Goal: Use online tool/utility: Utilize a website feature to perform a specific function

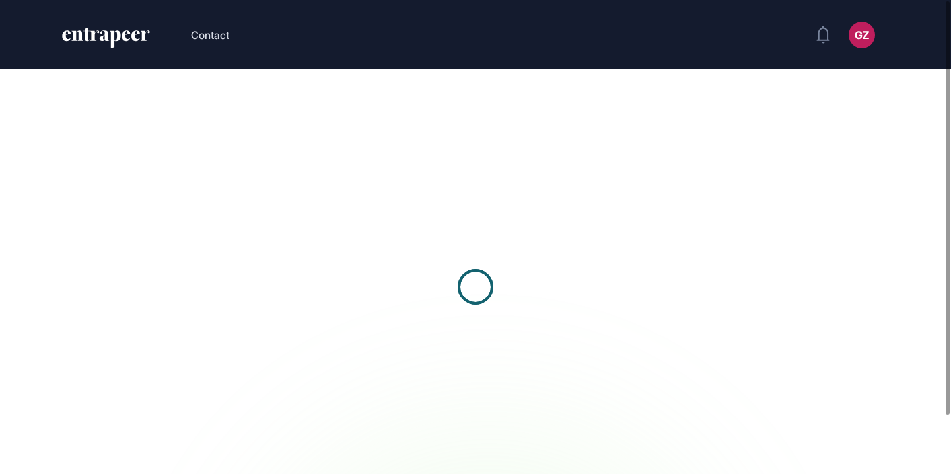
scroll to position [1, 1]
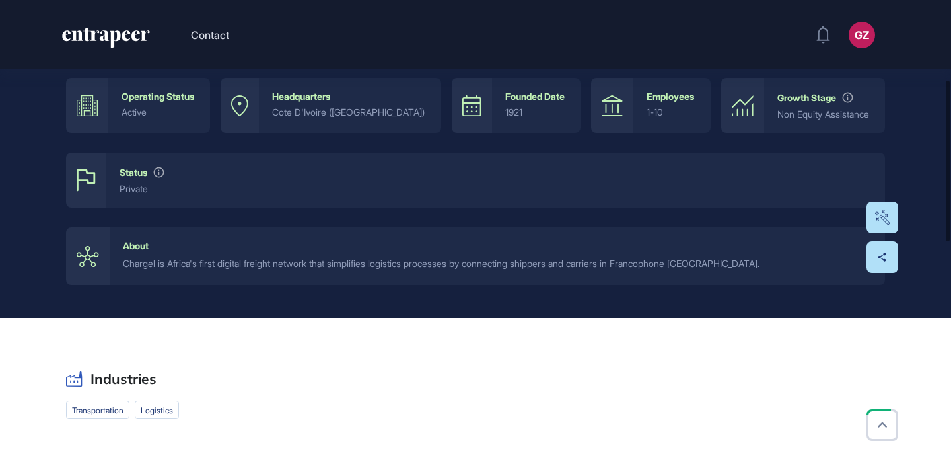
scroll to position [243, 0]
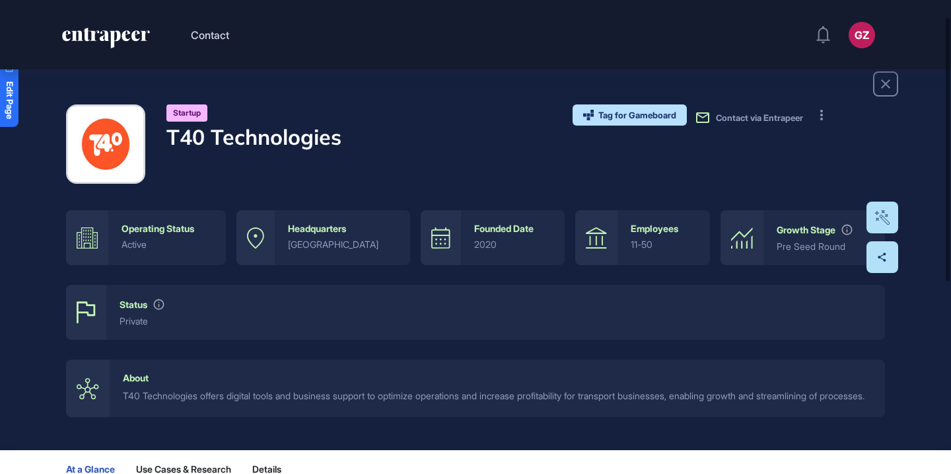
scroll to position [34, 0]
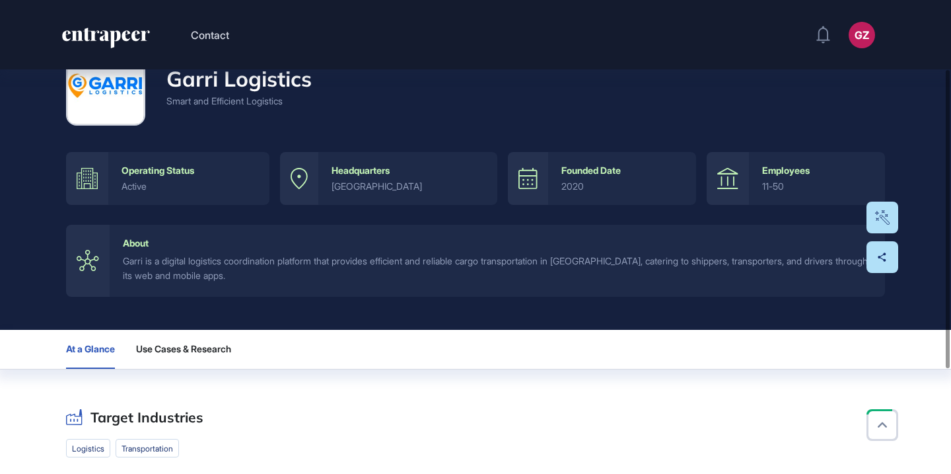
scroll to position [139, 0]
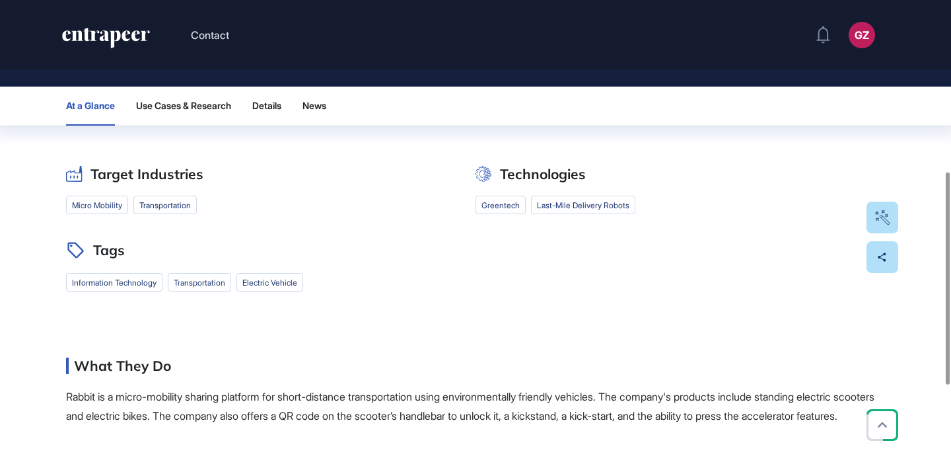
scroll to position [454, 0]
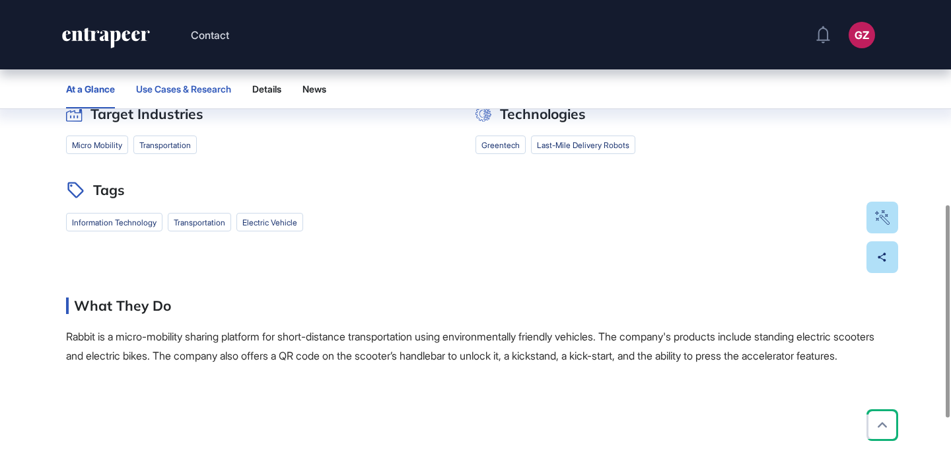
click at [228, 81] on button "Use Cases & Research" at bounding box center [183, 88] width 95 height 39
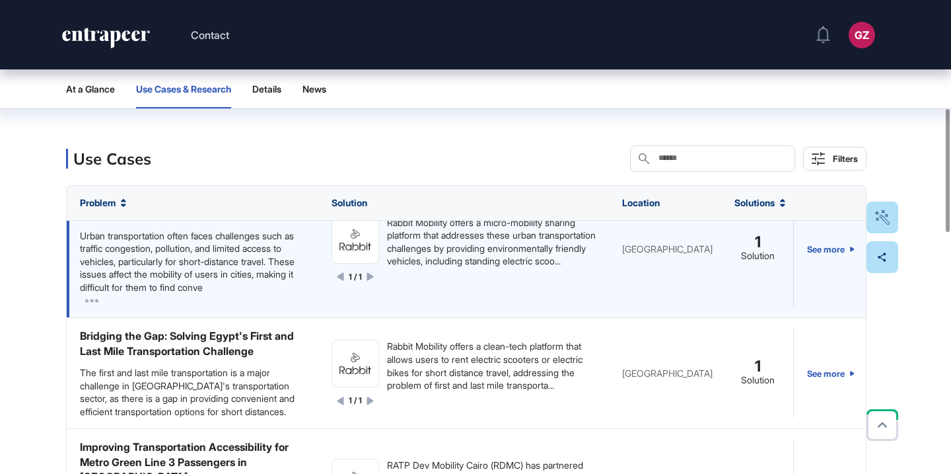
scroll to position [54, 0]
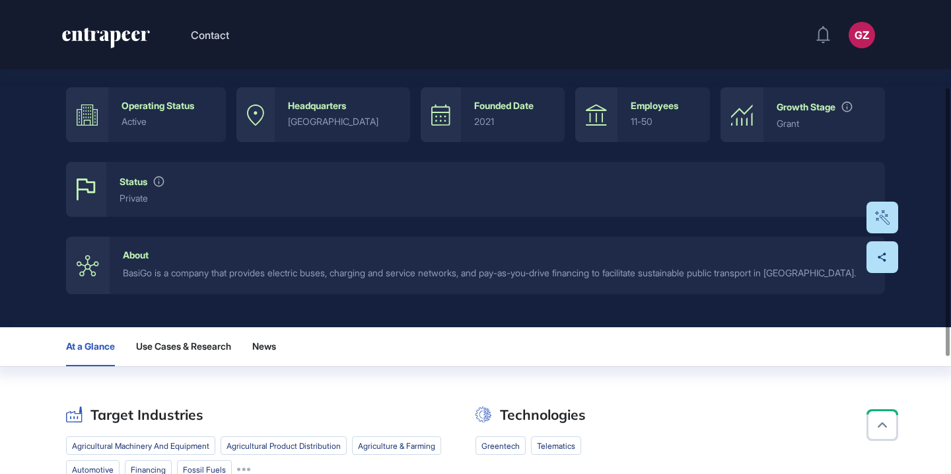
scroll to position [233, 0]
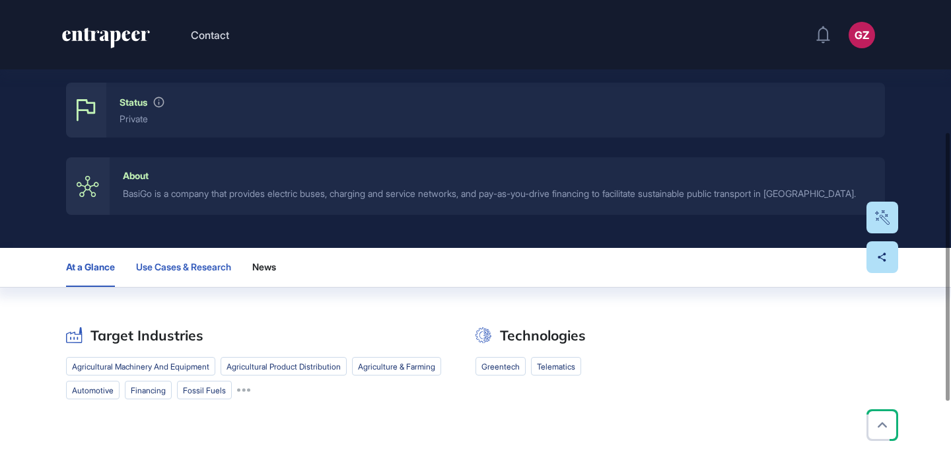
click at [176, 269] on span "Use Cases & Research" at bounding box center [183, 267] width 95 height 11
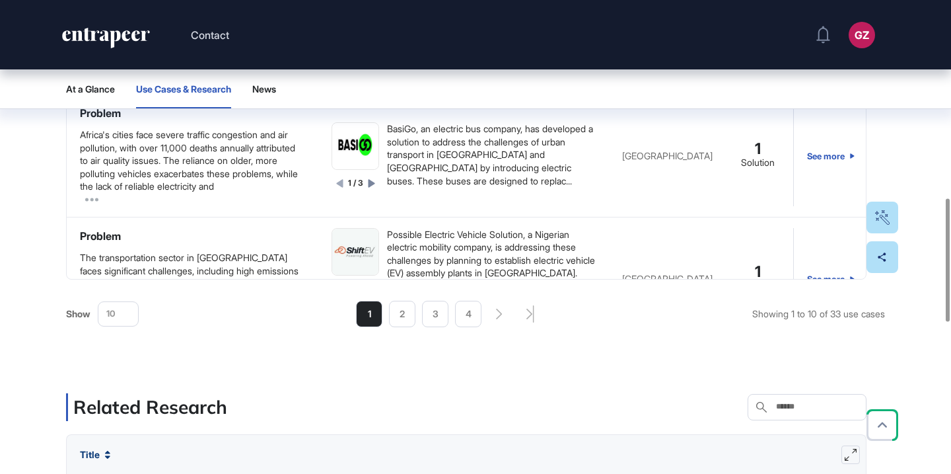
scroll to position [684, 0]
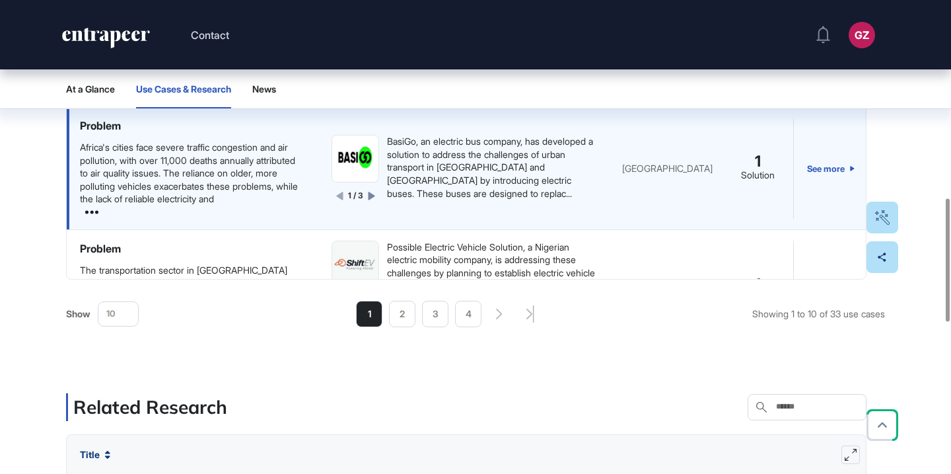
click at [89, 213] on icon at bounding box center [91, 211] width 13 height 13
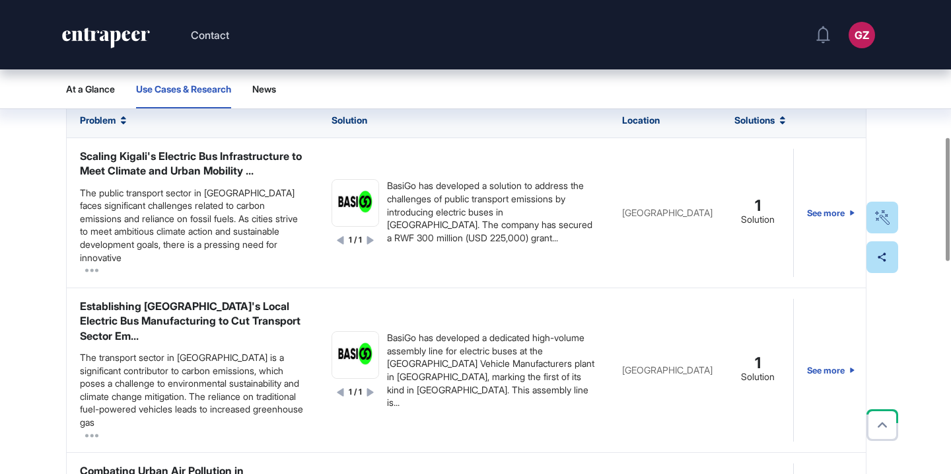
scroll to position [0, 0]
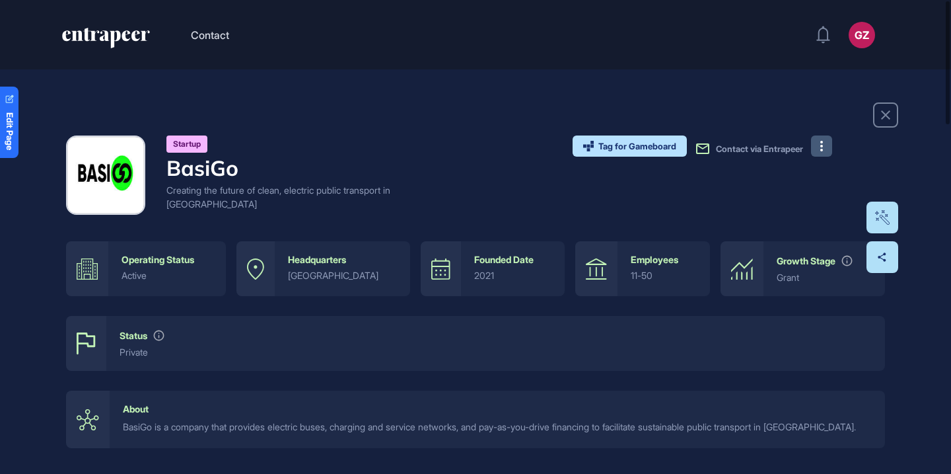
click at [824, 149] on button at bounding box center [821, 145] width 21 height 21
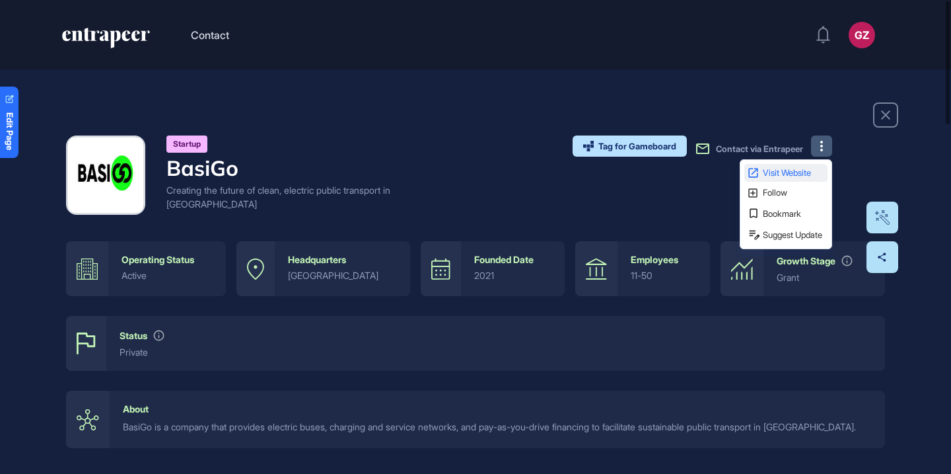
click at [807, 172] on span "Visit Website" at bounding box center [794, 172] width 62 height 9
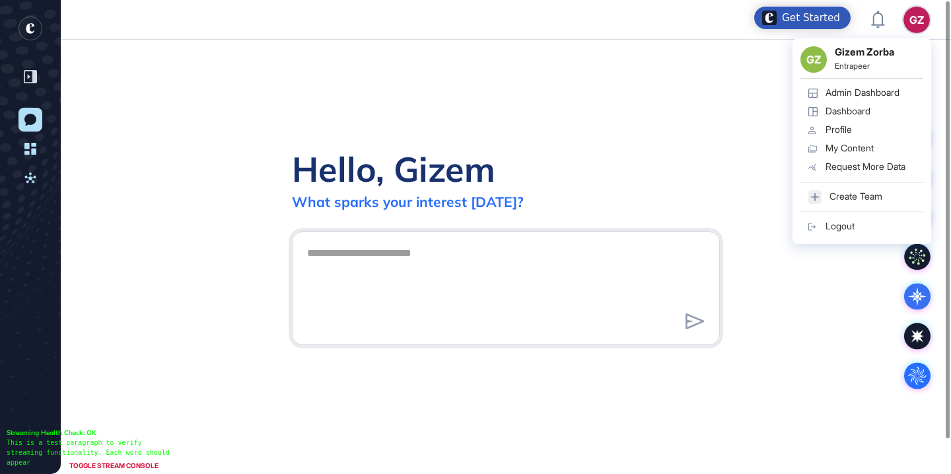
click at [888, 94] on div "Admin Dashboard" at bounding box center [863, 92] width 74 height 11
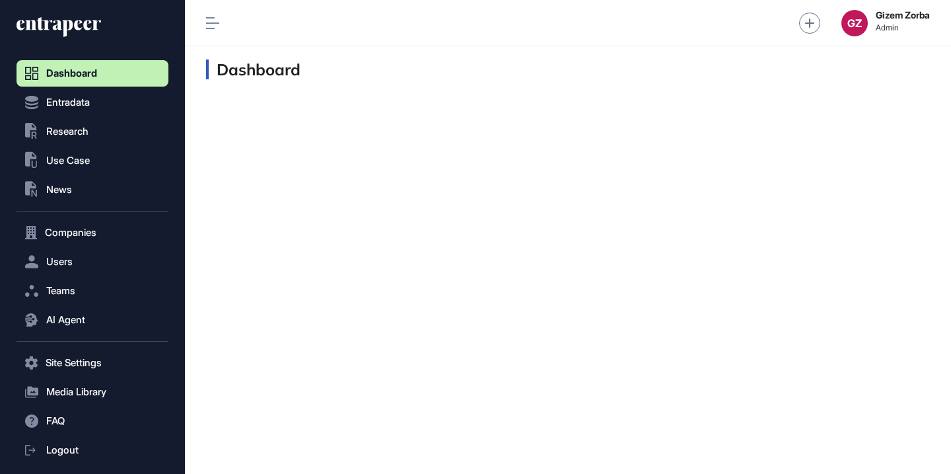
scroll to position [1, 1]
click at [129, 128] on button ".st0{fill:currentColor} Research" at bounding box center [93, 131] width 152 height 26
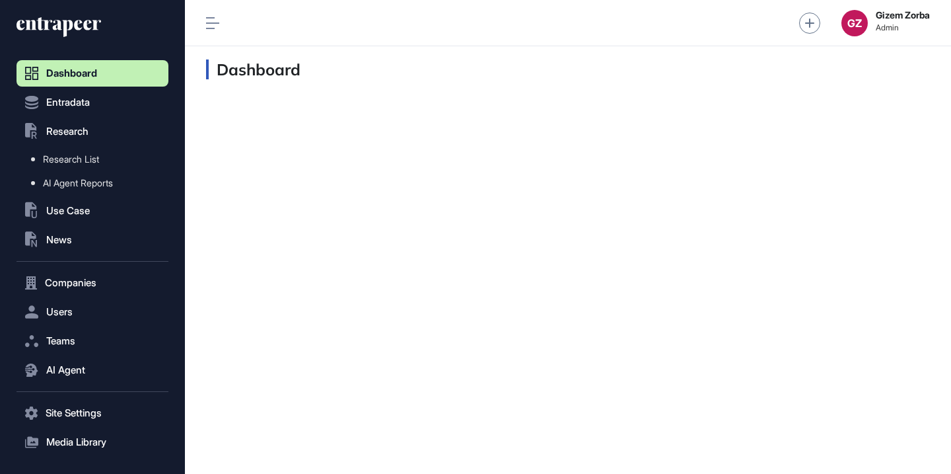
click at [67, 22] on icon at bounding box center [59, 27] width 85 height 21
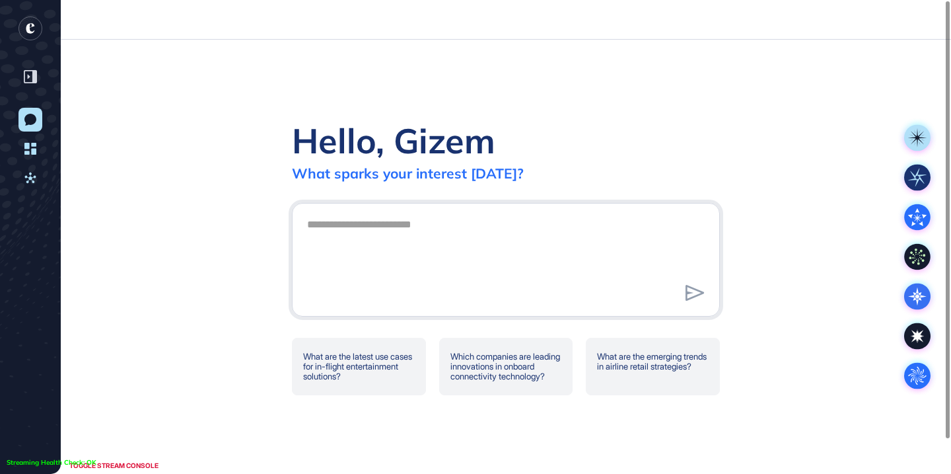
scroll to position [1, 1]
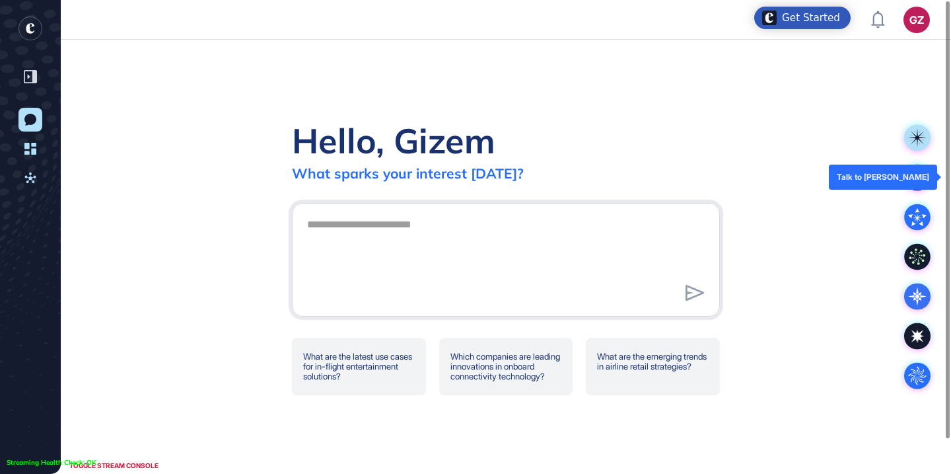
click at [911, 173] on rect at bounding box center [917, 177] width 26 height 26
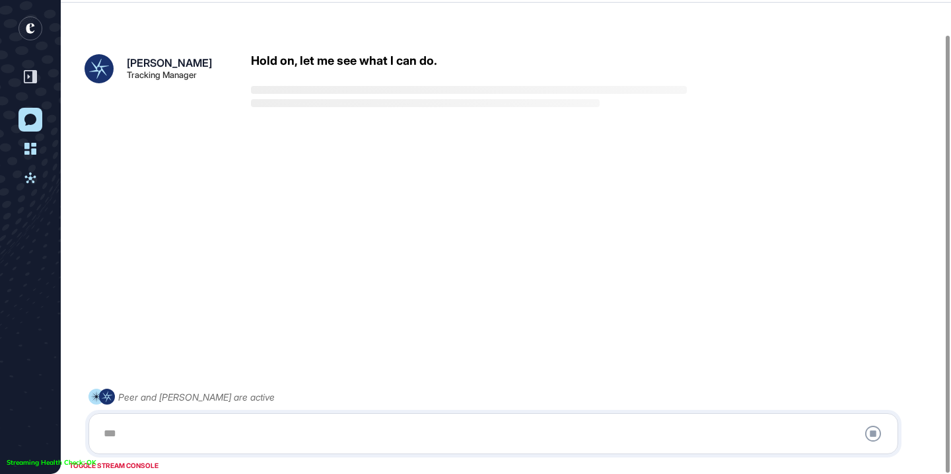
scroll to position [37, 0]
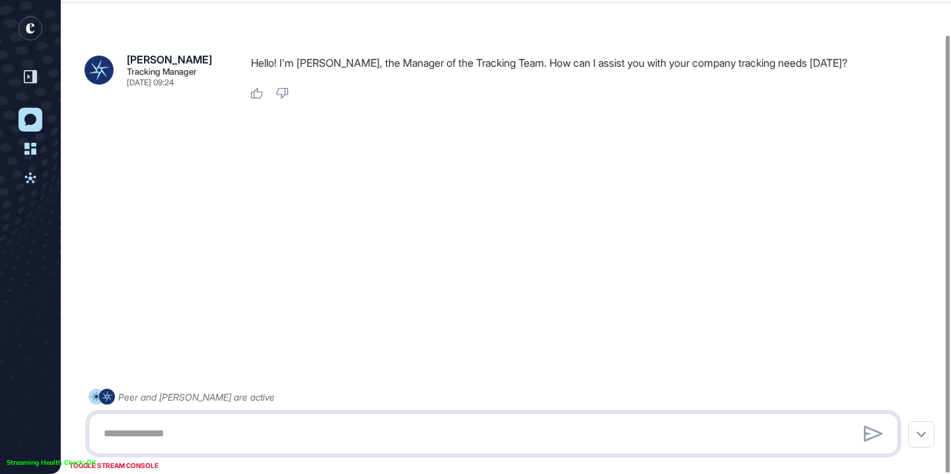
click at [398, 429] on textarea at bounding box center [493, 433] width 795 height 26
paste textarea "**********"
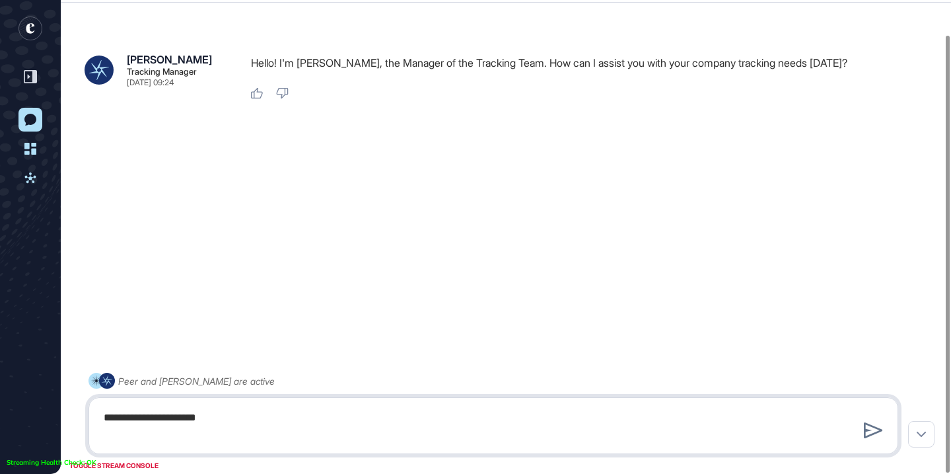
type textarea "**********"
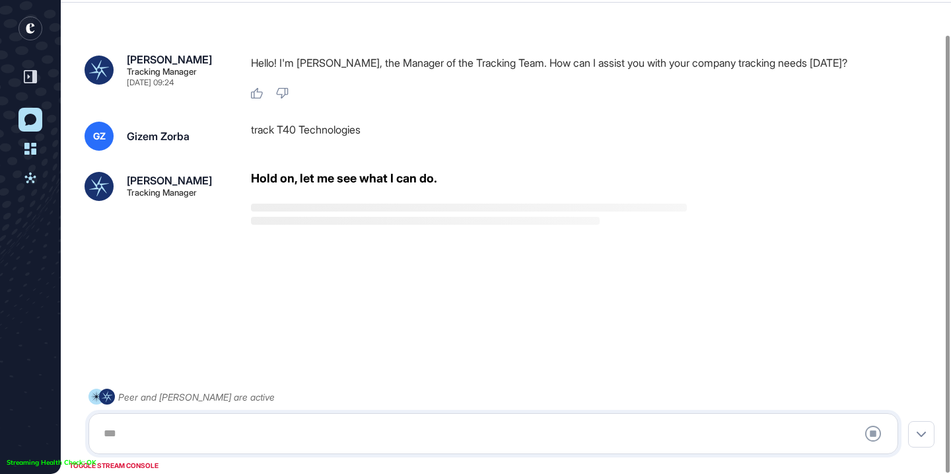
click at [368, 116] on div "Tracy Tracking Manager Aug 26, 2025 09:24 Hello! I'm Tracy, the Manager of the …" at bounding box center [506, 220] width 890 height 426
click at [359, 124] on div "track T40 Technologies" at bounding box center [594, 136] width 687 height 29
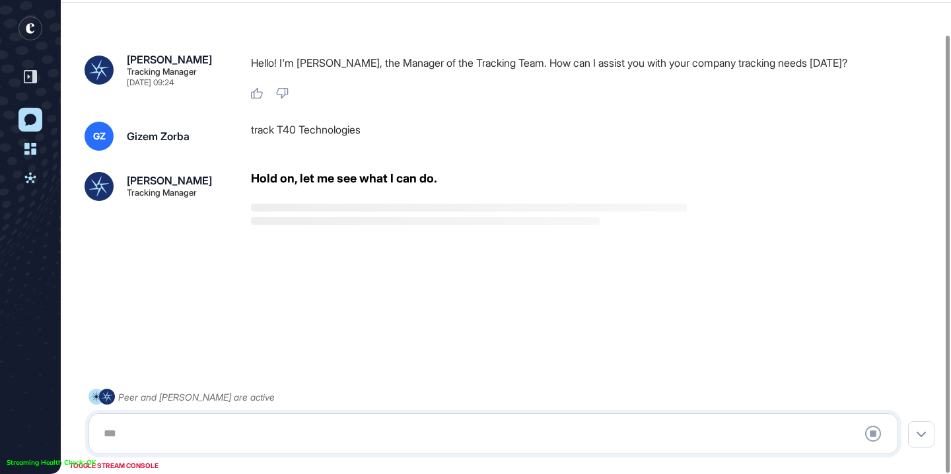
click at [359, 124] on div "track T40 Technologies" at bounding box center [594, 136] width 687 height 29
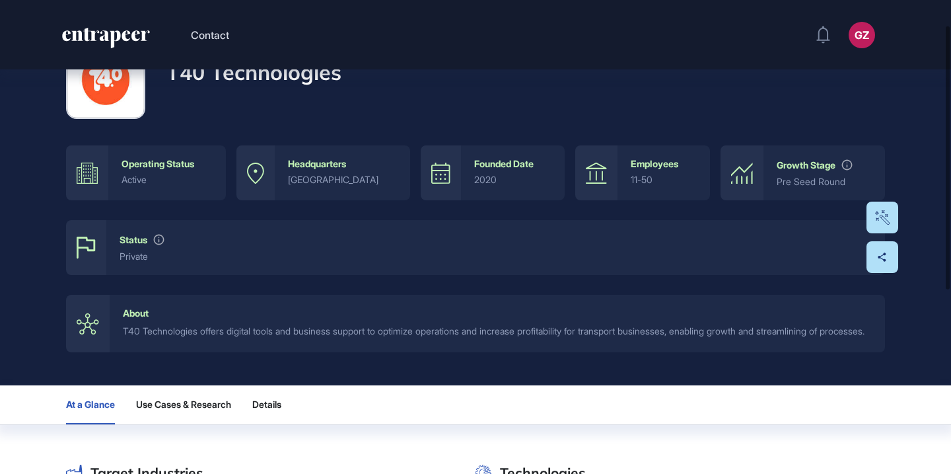
scroll to position [144, 0]
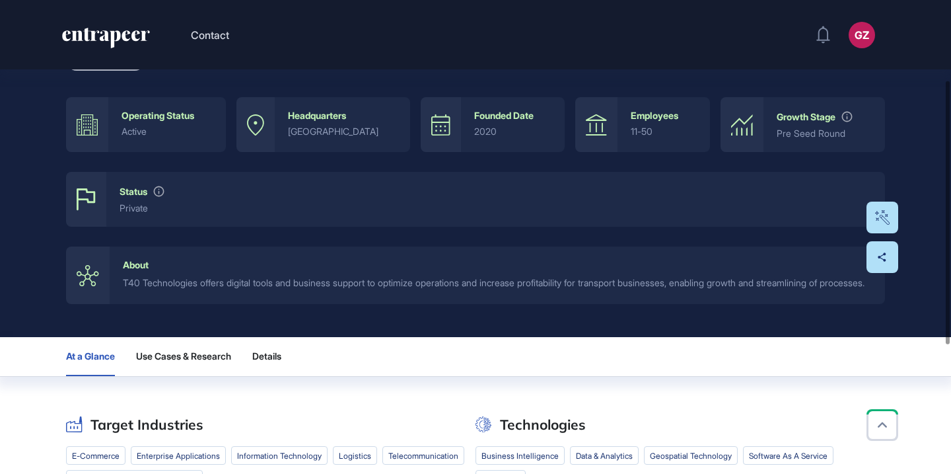
click at [471, 281] on div "T40 Technologies offers digital tools and business support to optimize operatio…" at bounding box center [497, 282] width 749 height 15
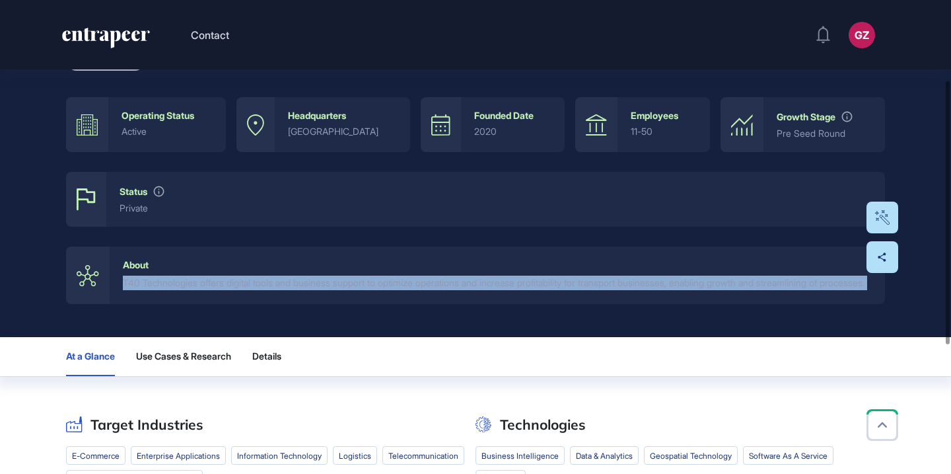
click at [471, 281] on div "T40 Technologies offers digital tools and business support to optimize operatio…" at bounding box center [497, 282] width 749 height 15
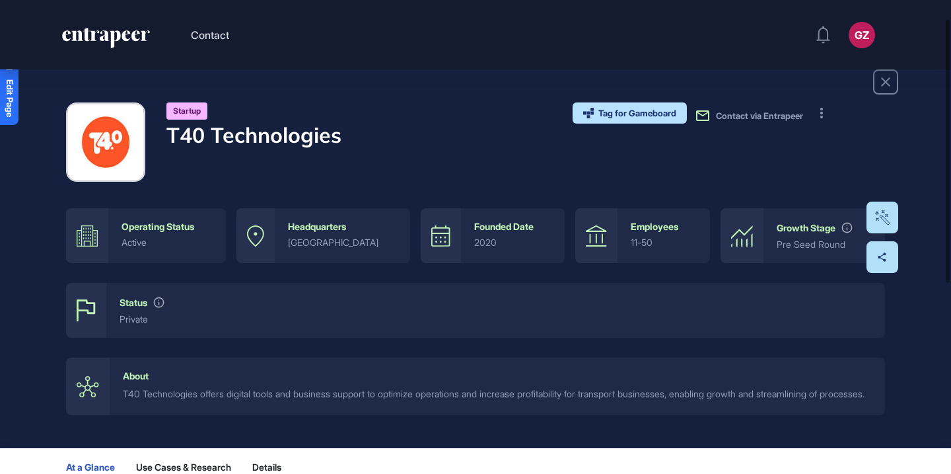
scroll to position [0, 0]
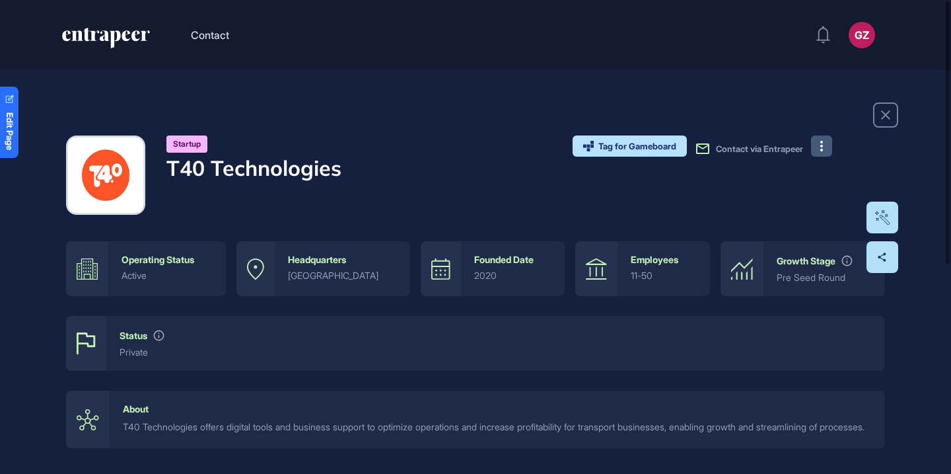
click at [816, 147] on button at bounding box center [821, 145] width 21 height 21
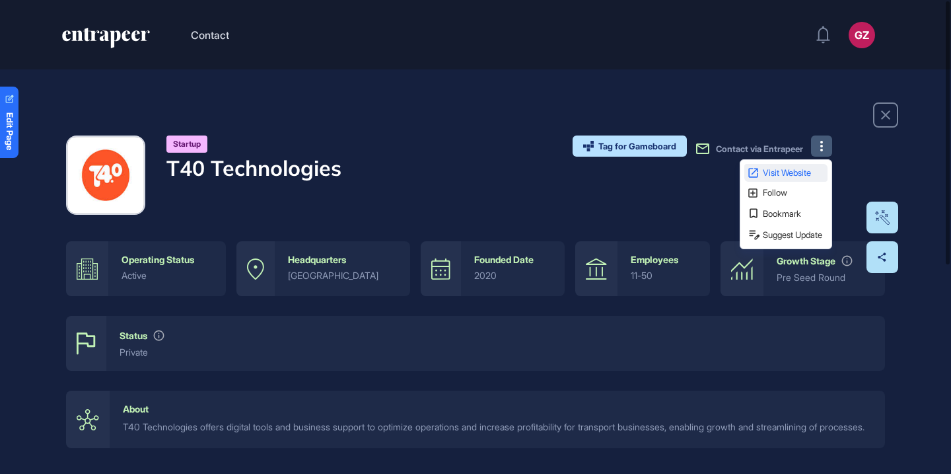
click at [816, 165] on link "Visit Website" at bounding box center [785, 173] width 83 height 18
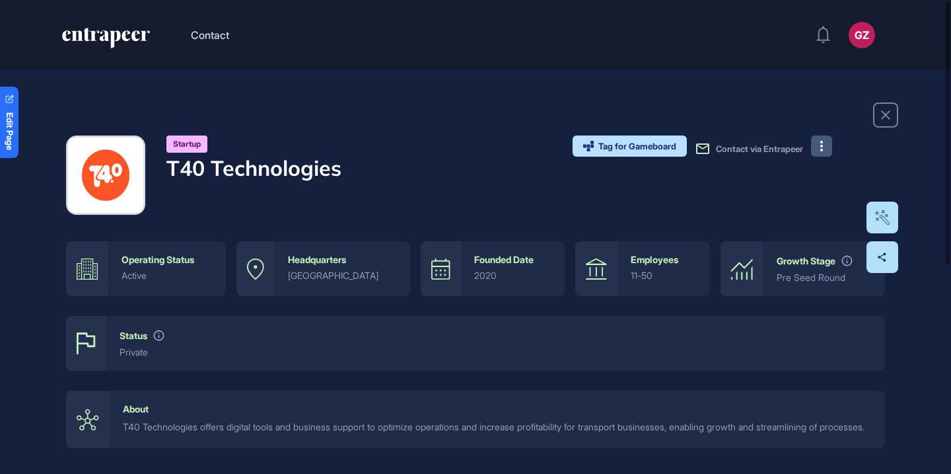
click at [238, 168] on h4 "T40 Technologies" at bounding box center [253, 167] width 175 height 25
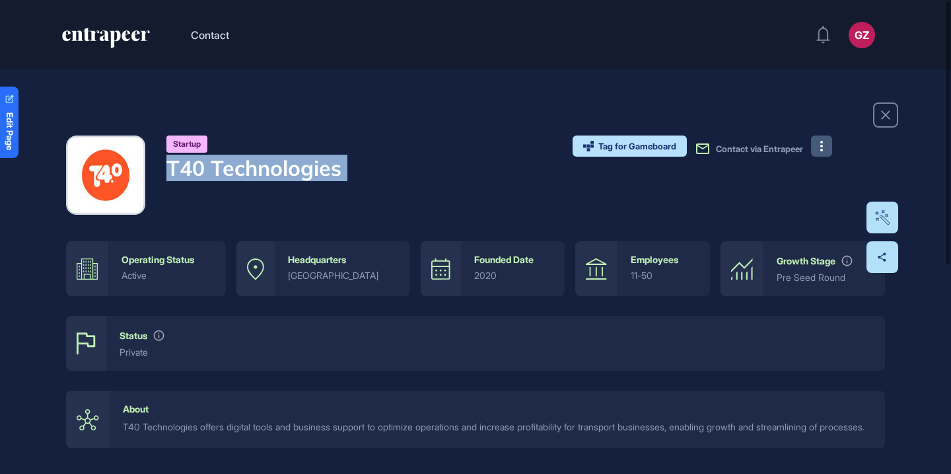
click at [238, 168] on h4 "T40 Technologies" at bounding box center [253, 167] width 175 height 25
copy div "T40 Technologies"
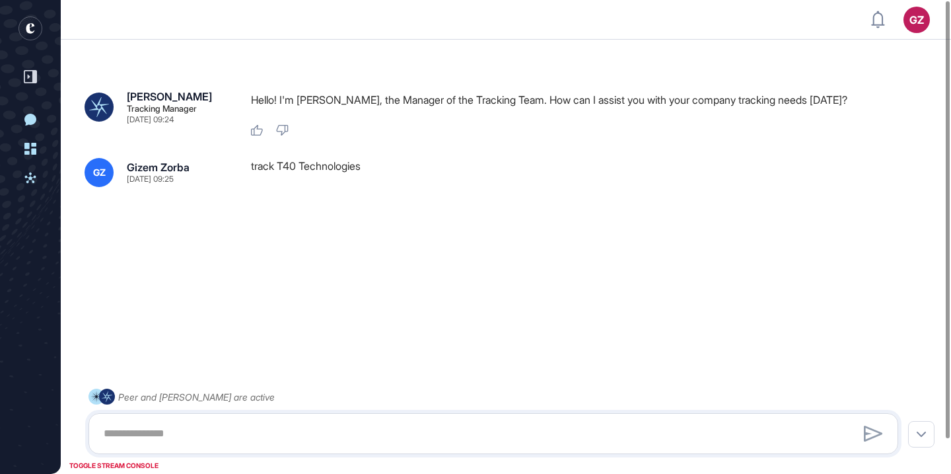
click at [32, 36] on rect "entrapeer-logo" at bounding box center [30, 29] width 24 height 24
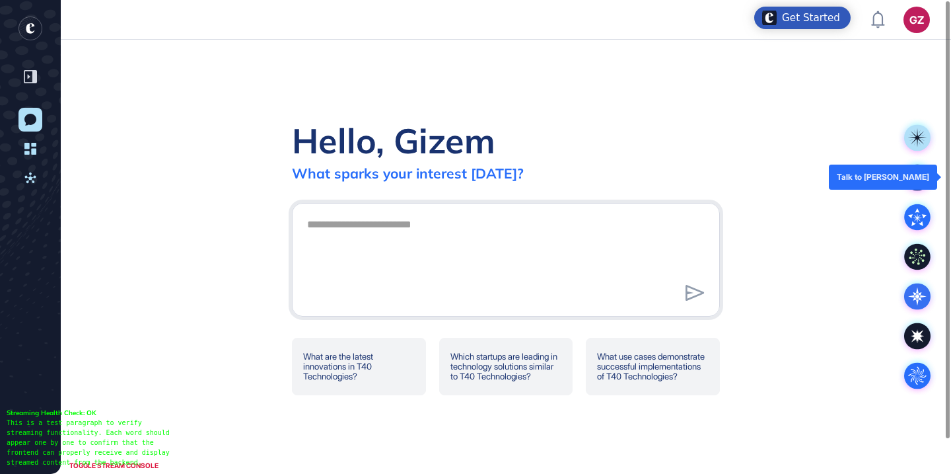
click at [917, 186] on rect at bounding box center [917, 177] width 26 height 26
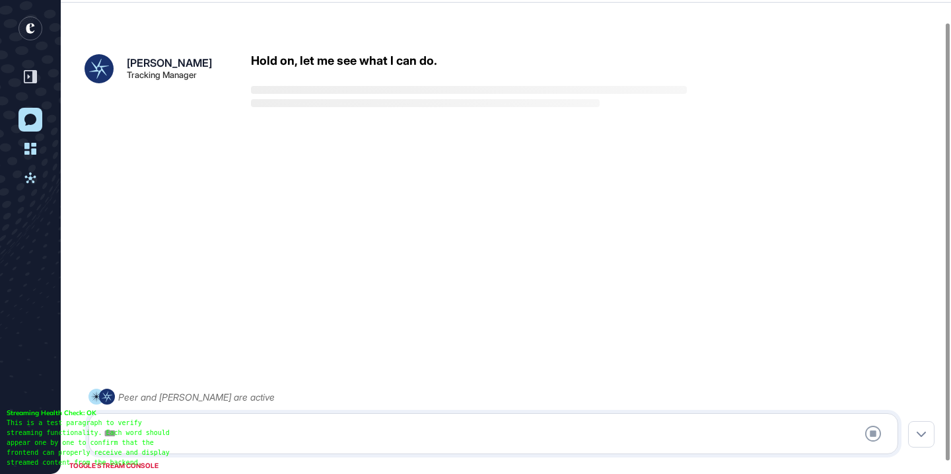
scroll to position [37, 0]
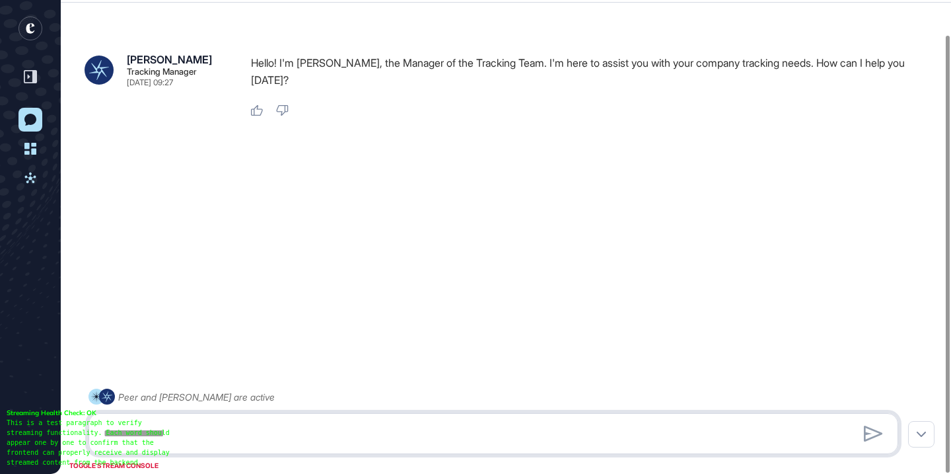
click at [469, 431] on textarea at bounding box center [493, 433] width 795 height 26
paste textarea "**********"
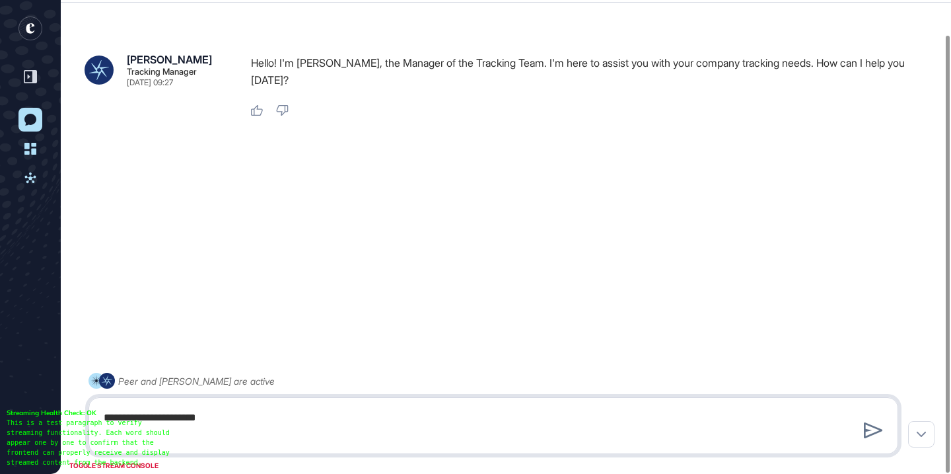
type textarea "**********"
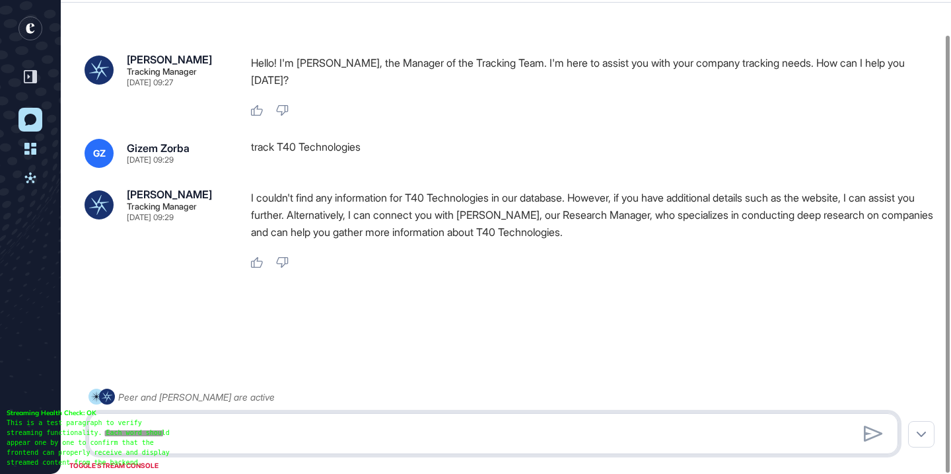
click at [417, 435] on textarea at bounding box center [493, 433] width 795 height 26
type textarea "**********"
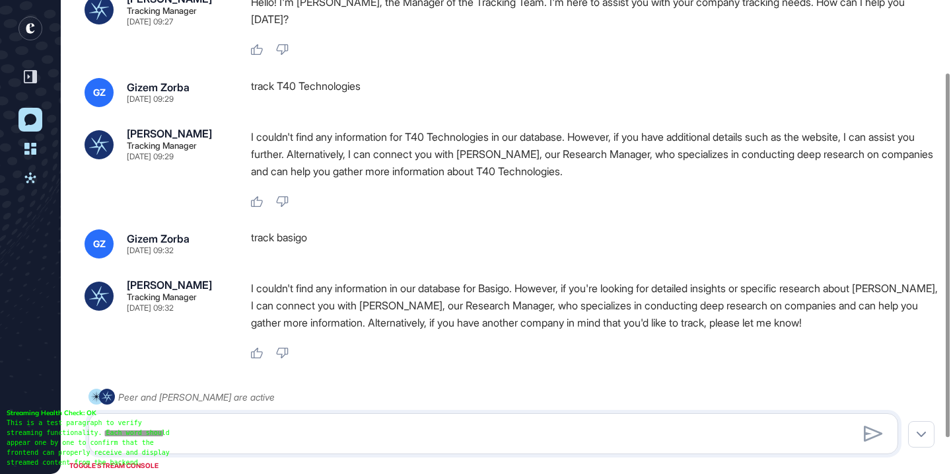
scroll to position [96, 0]
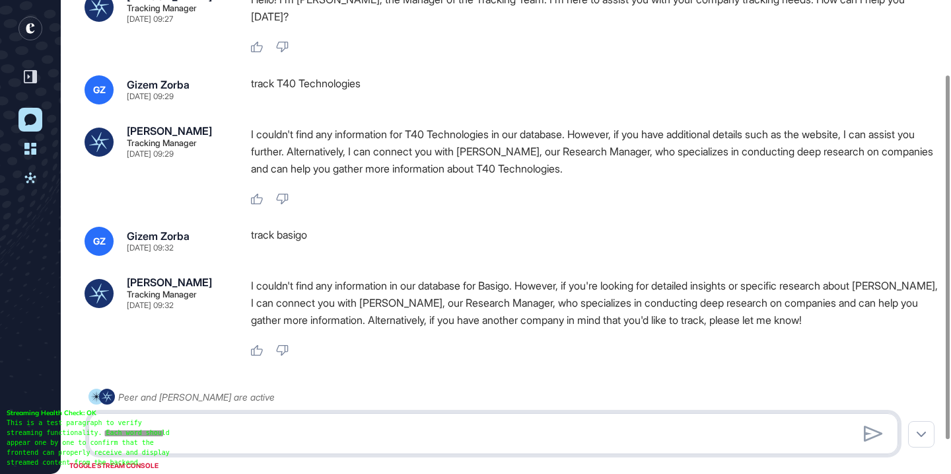
click at [473, 427] on textarea at bounding box center [493, 433] width 795 height 26
paste textarea "**********"
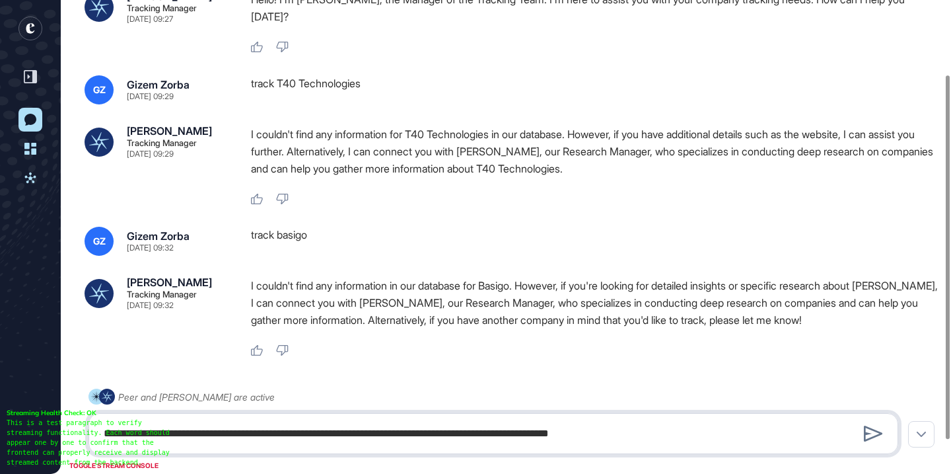
type textarea "**********"
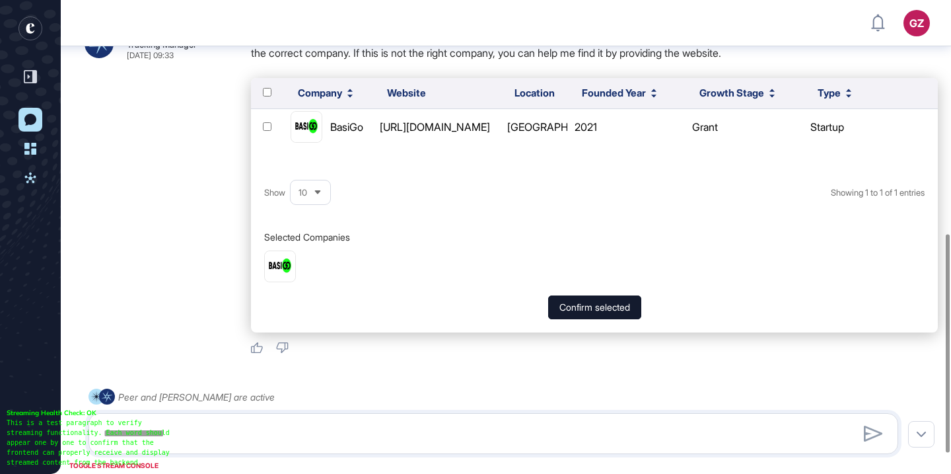
scroll to position [505, 0]
click at [576, 295] on button "Confirm selected" at bounding box center [594, 307] width 93 height 24
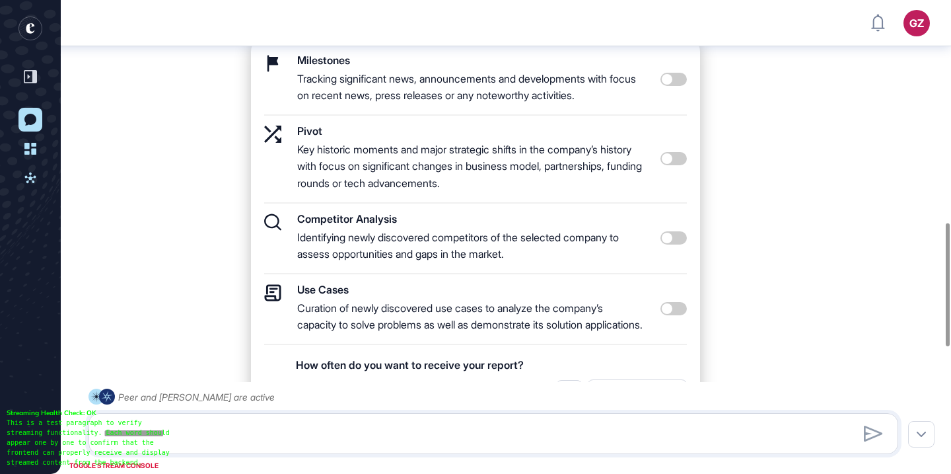
scroll to position [866, 0]
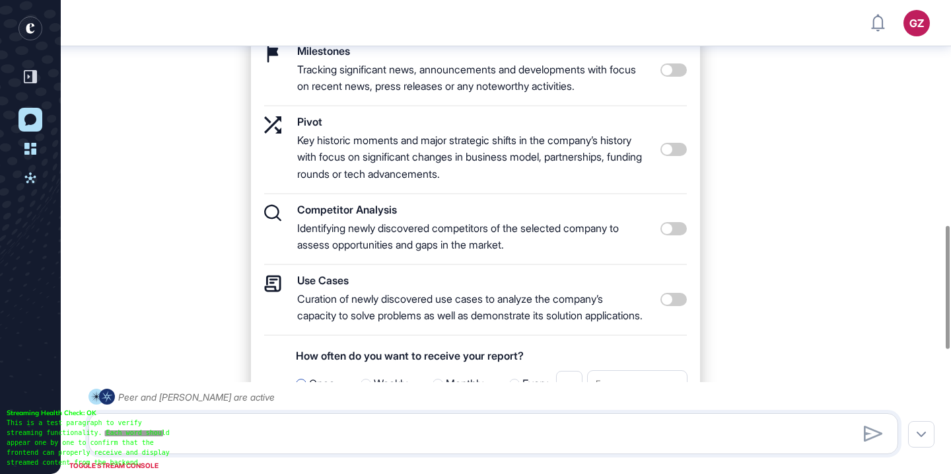
click at [672, 222] on span at bounding box center [673, 228] width 26 height 13
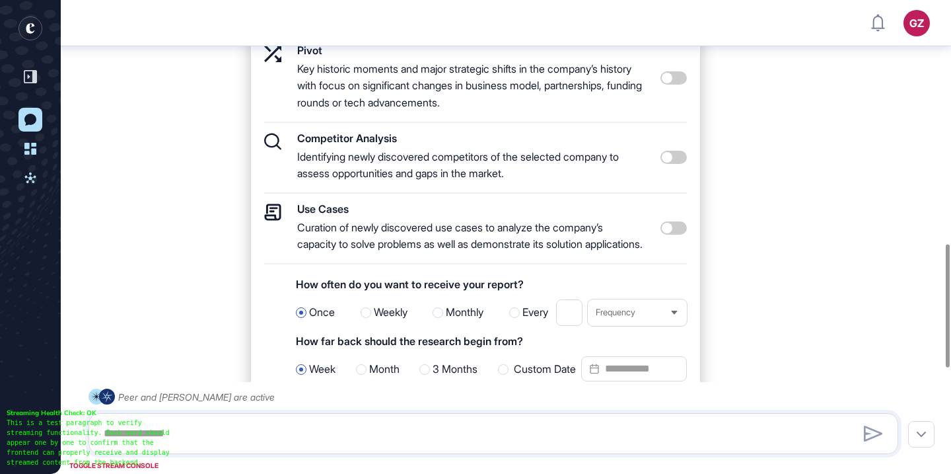
click at [661, 221] on span at bounding box center [673, 227] width 26 height 13
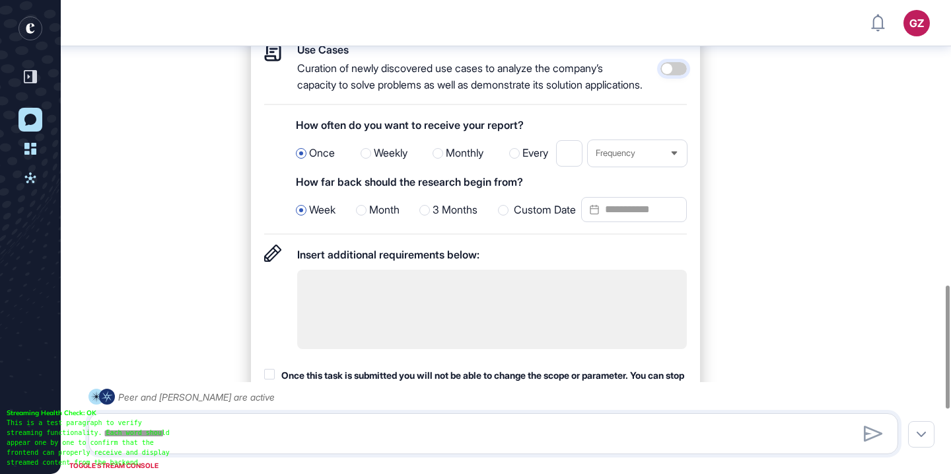
scroll to position [1101, 0]
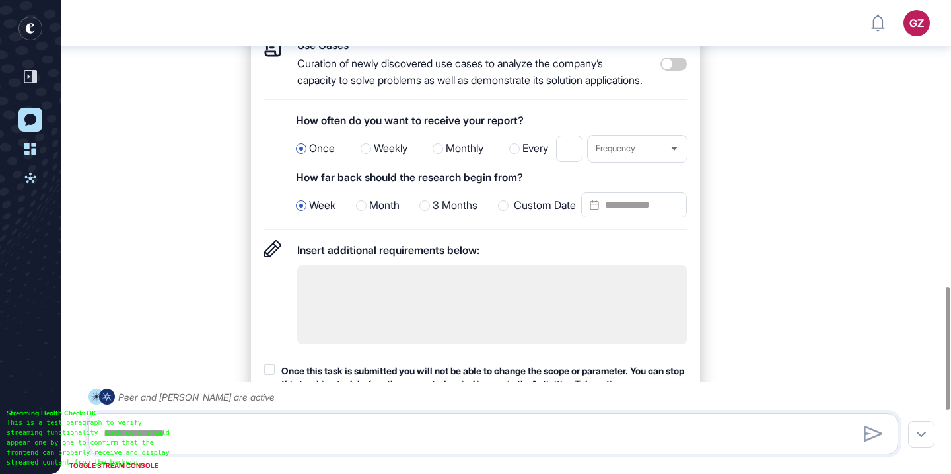
click at [505, 210] on div at bounding box center [503, 205] width 11 height 11
click at [614, 215] on input "Custom Date" at bounding box center [634, 204] width 106 height 25
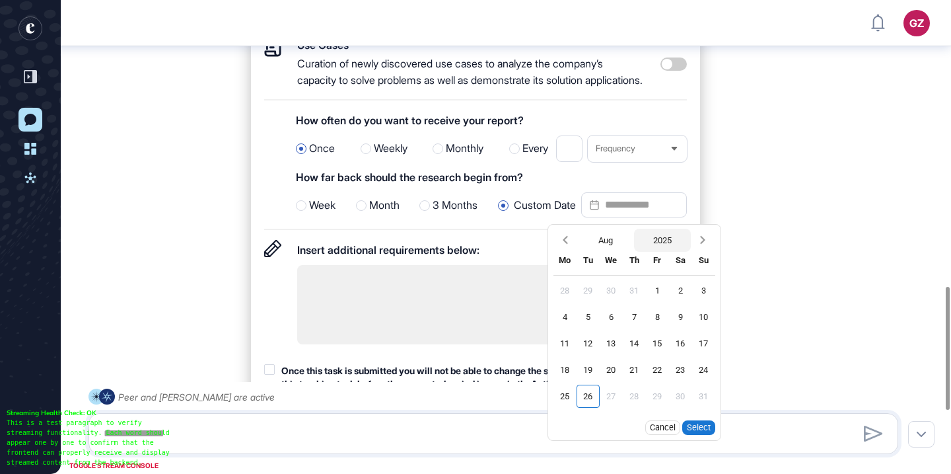
click at [657, 248] on button "2025" at bounding box center [662, 240] width 57 height 23
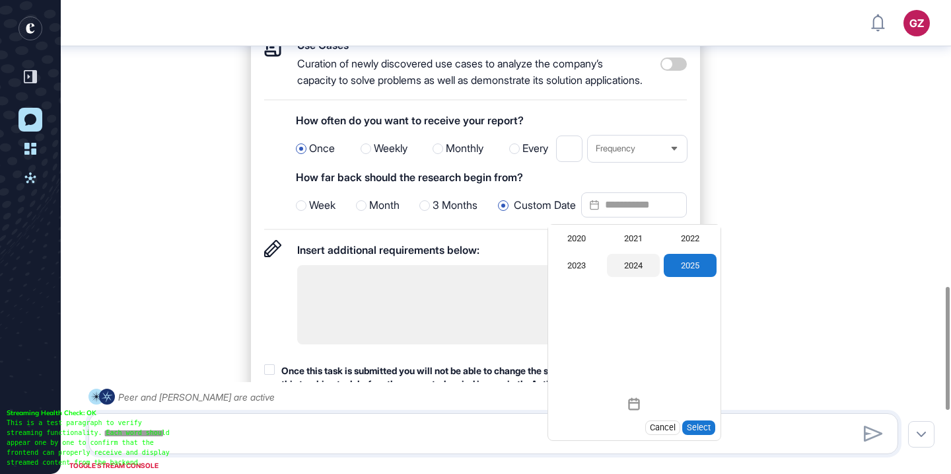
click at [637, 265] on div "2024" at bounding box center [633, 265] width 53 height 23
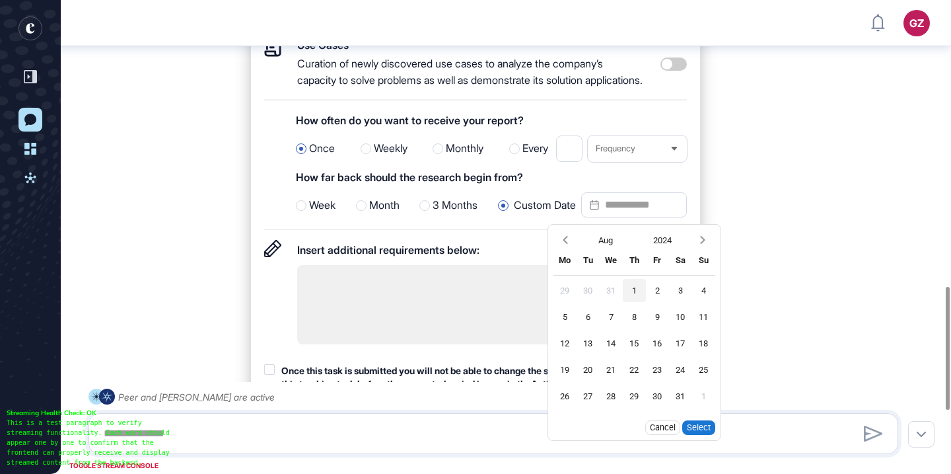
click at [639, 297] on div "1" at bounding box center [634, 290] width 23 height 23
click at [695, 427] on button "Select" at bounding box center [698, 427] width 33 height 15
type input "**********"
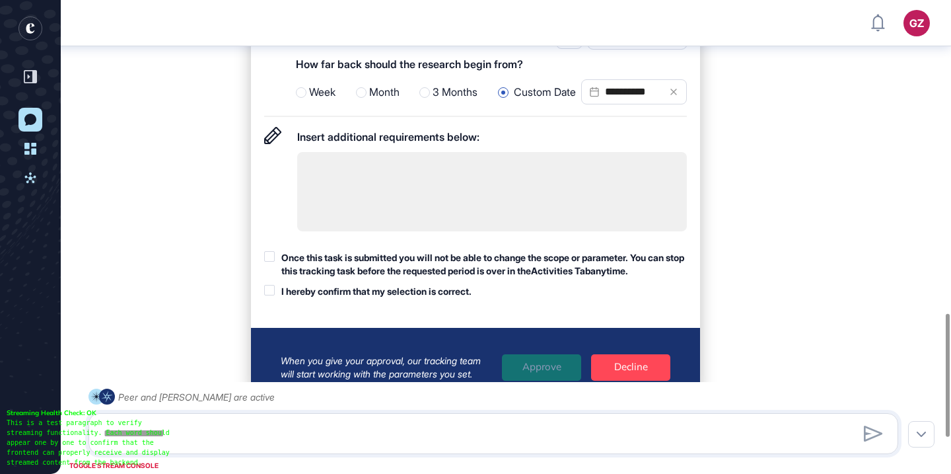
scroll to position [1250, 0]
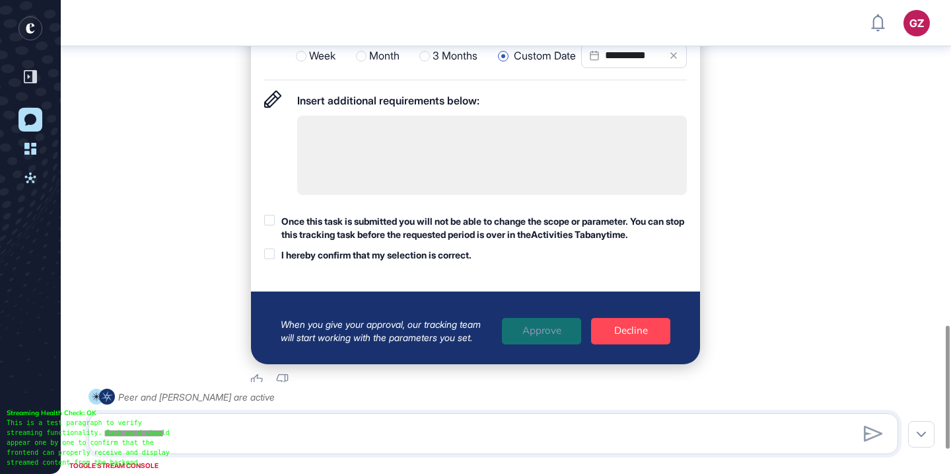
click at [269, 222] on div at bounding box center [269, 220] width 11 height 11
click at [269, 257] on div at bounding box center [269, 253] width 11 height 11
click at [546, 337] on div "Approve" at bounding box center [541, 331] width 79 height 26
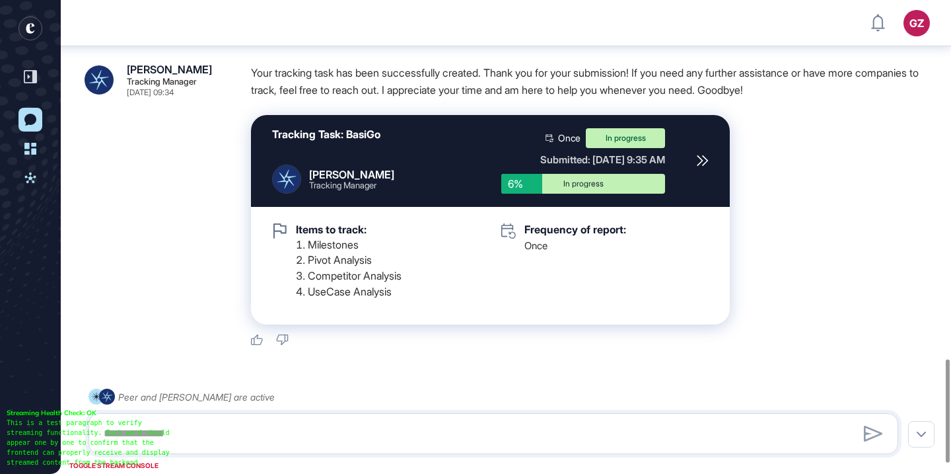
scroll to position [1682, 0]
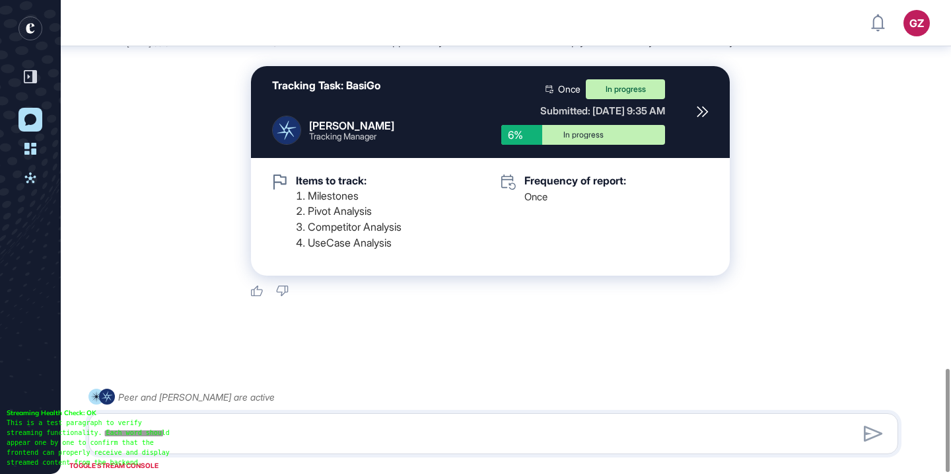
click at [703, 116] on icon at bounding box center [702, 111] width 10 height 10
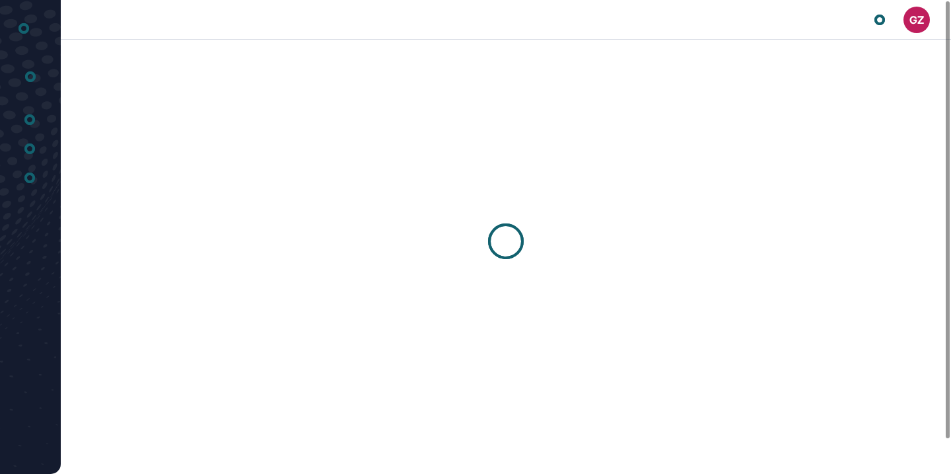
scroll to position [1, 1]
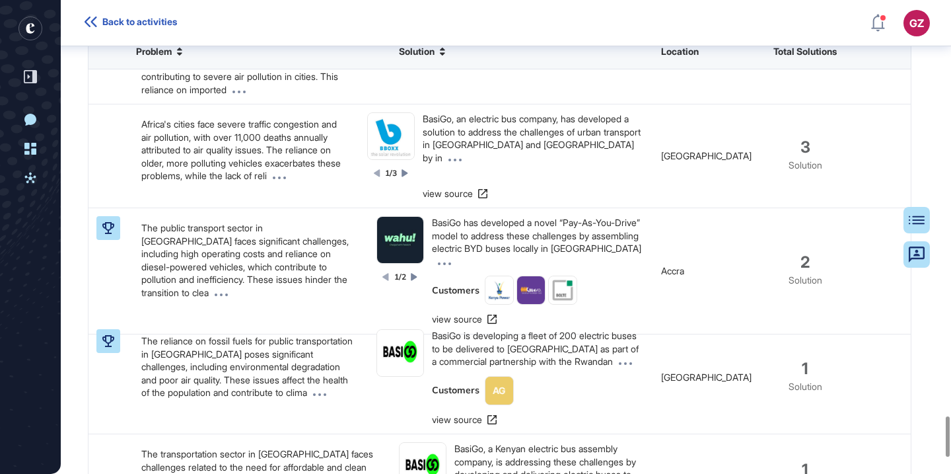
scroll to position [883, 0]
